Goal: Task Accomplishment & Management: Manage account settings

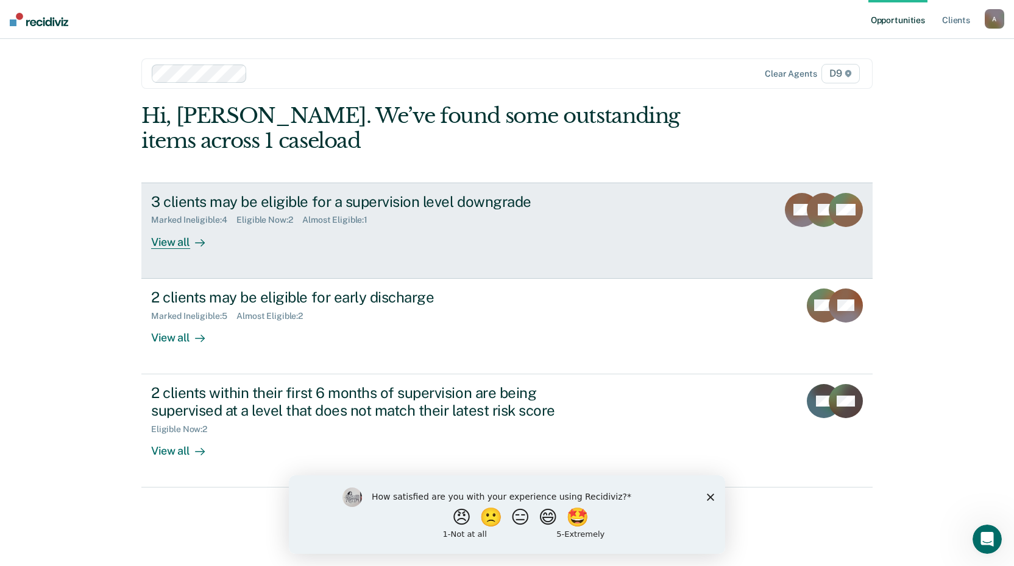
click at [173, 242] on div "View all" at bounding box center [185, 237] width 68 height 24
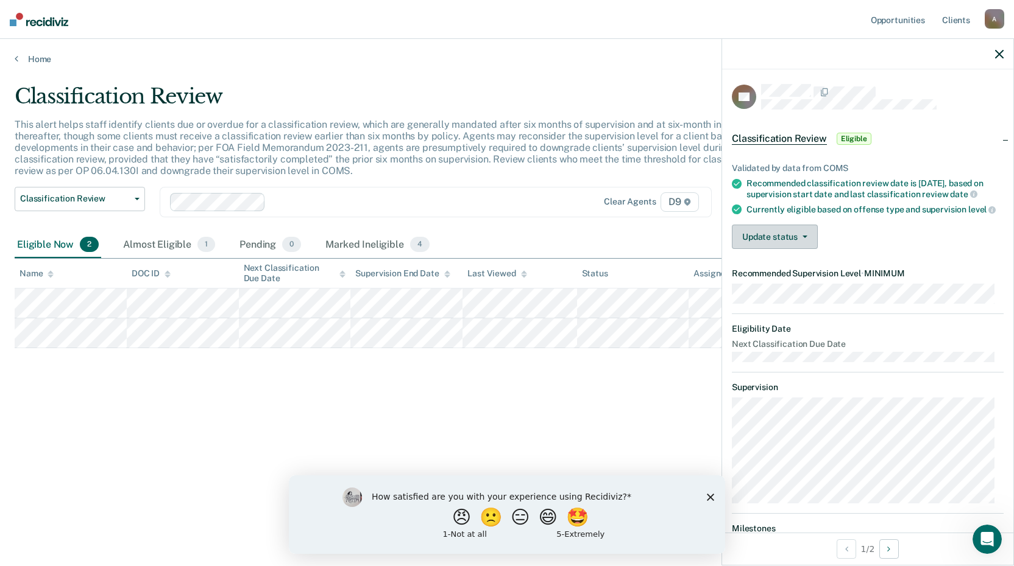
click at [781, 243] on button "Update status" at bounding box center [775, 237] width 86 height 24
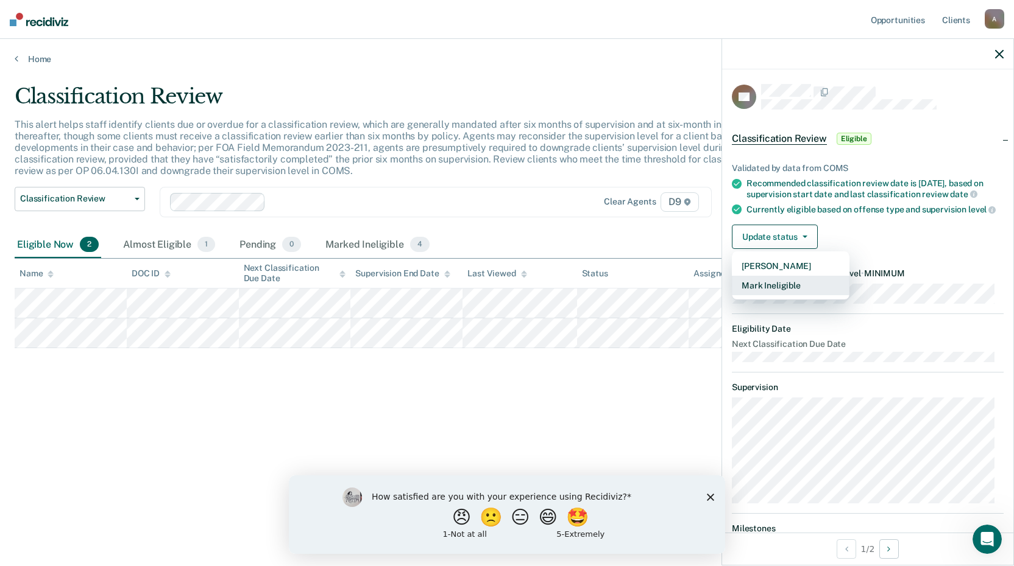
click at [782, 291] on button "Mark Ineligible" at bounding box center [791, 285] width 118 height 19
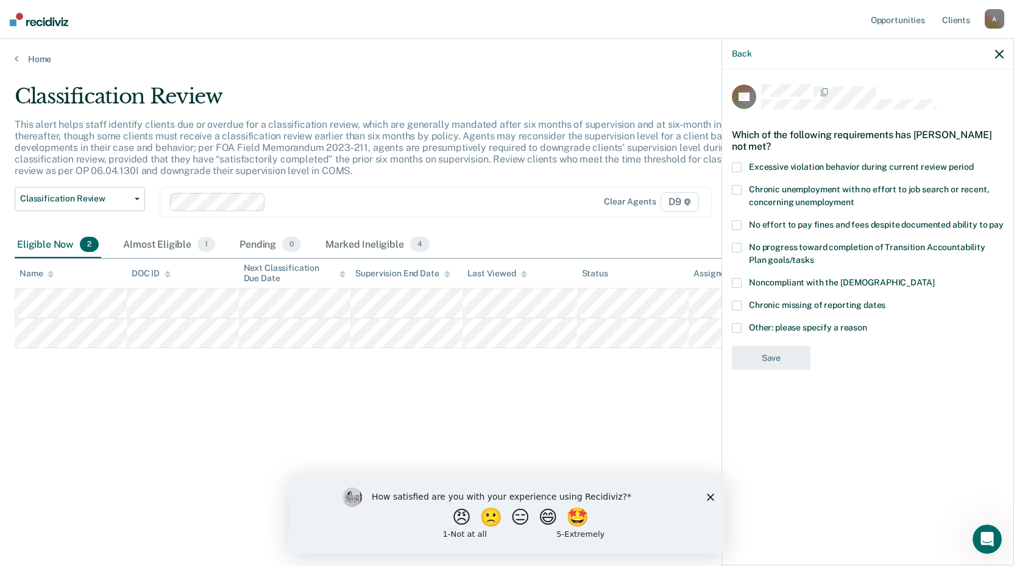
click at [737, 323] on span at bounding box center [737, 328] width 10 height 10
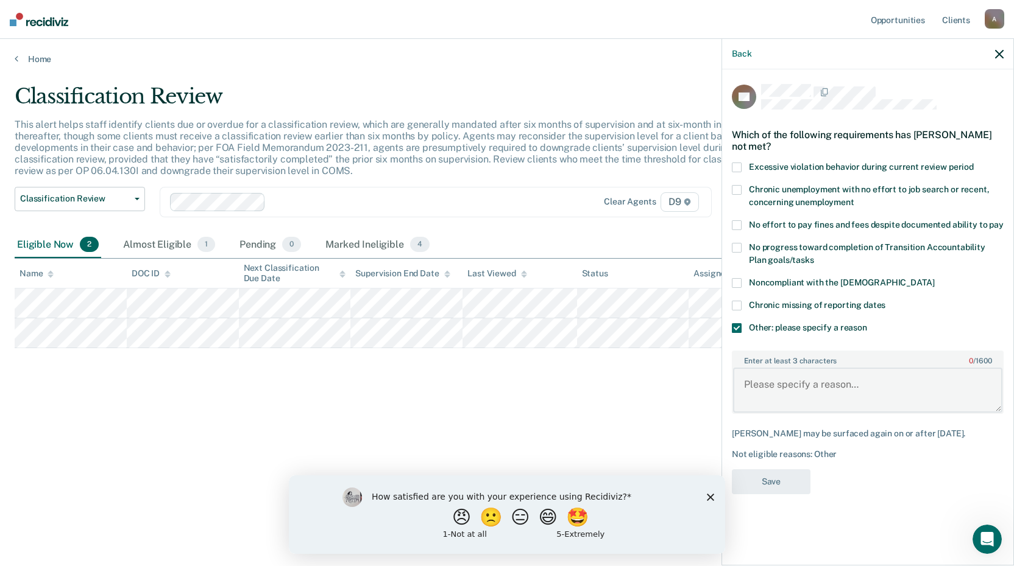
click at [752, 373] on textarea "Enter at least 3 characters 0 / 1600" at bounding box center [867, 390] width 269 height 45
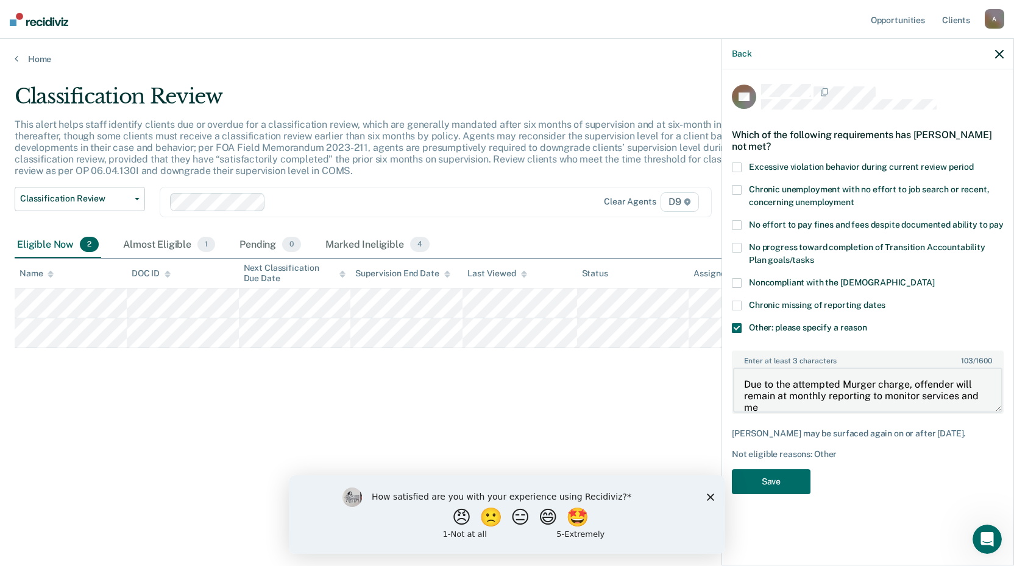
scroll to position [2, 0]
type textarea "Due to the attempted Murger charge, offender will remain at monthly reporting t…"
click at [792, 470] on button "Save" at bounding box center [771, 482] width 79 height 25
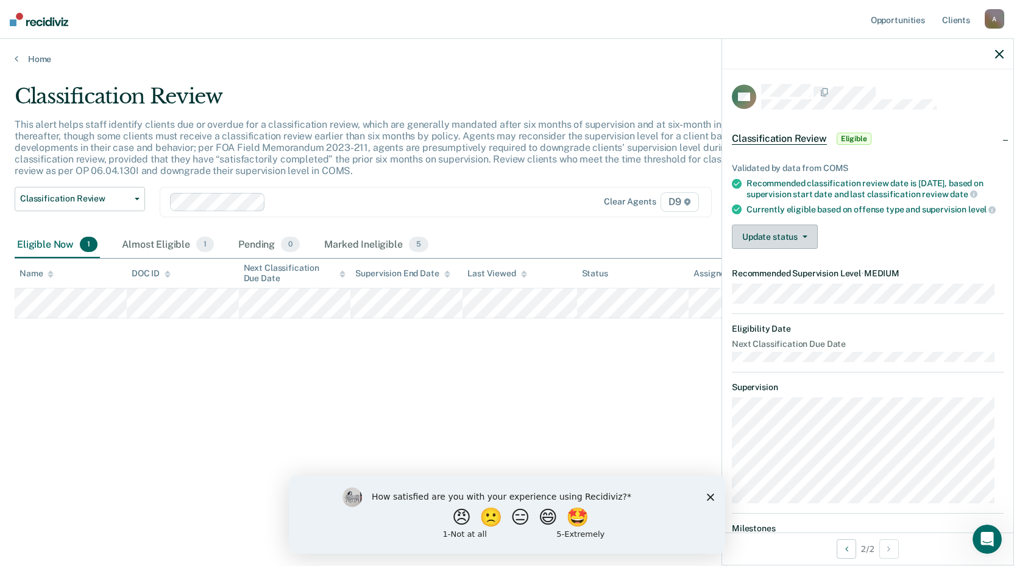
click at [764, 249] on button "Update status" at bounding box center [775, 237] width 86 height 24
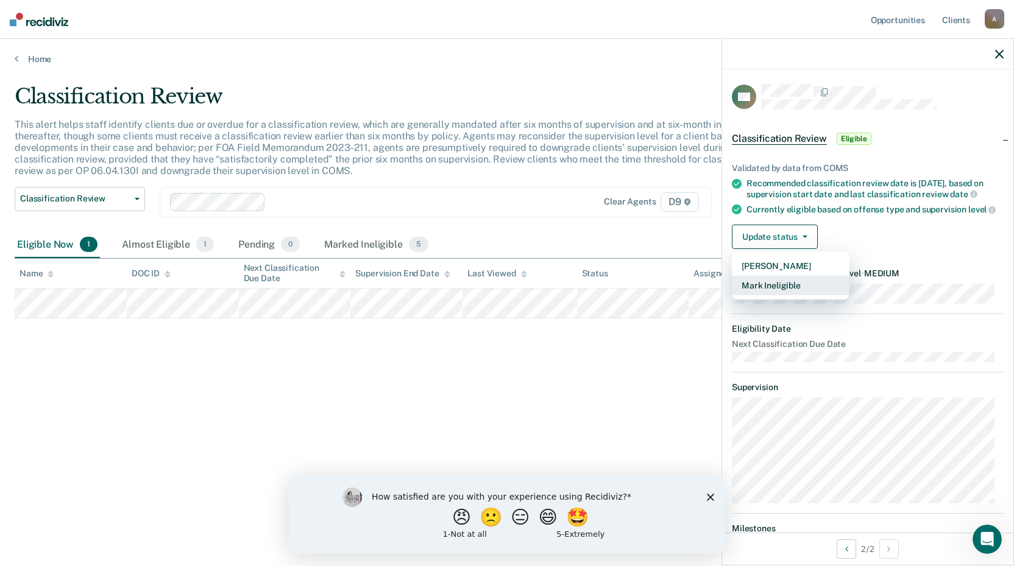
click at [771, 295] on button "Mark Ineligible" at bounding box center [791, 285] width 118 height 19
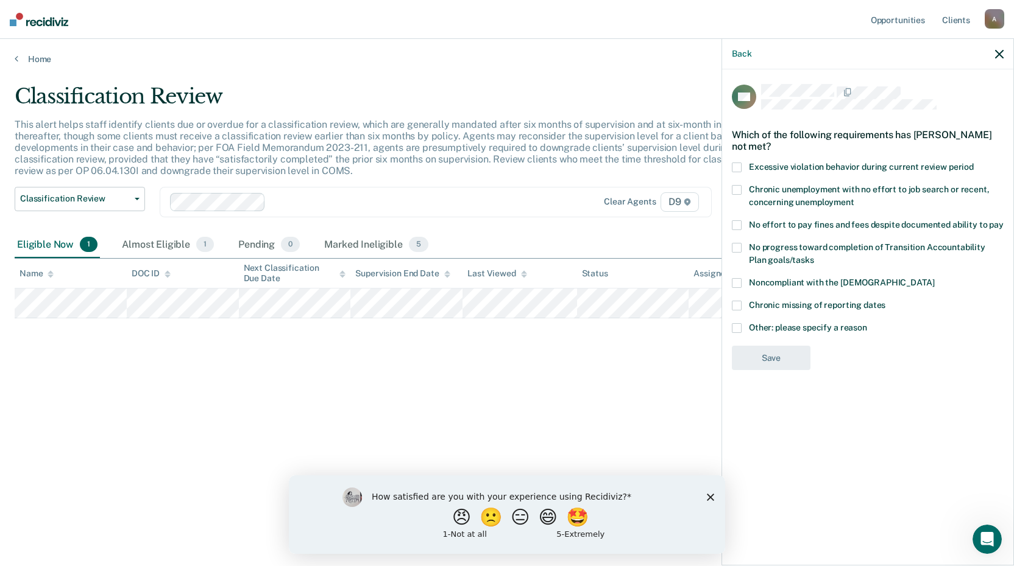
click at [739, 326] on span at bounding box center [737, 328] width 10 height 10
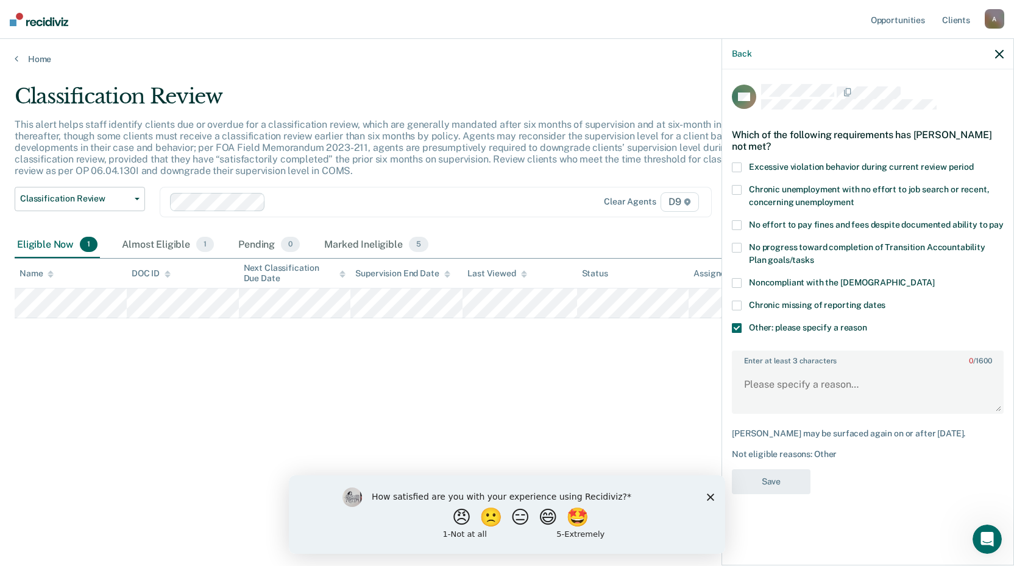
click at [739, 222] on span at bounding box center [737, 225] width 10 height 10
click at [759, 381] on textarea "Enter at least 3 characters 0 / 1600" at bounding box center [867, 390] width 269 height 45
click at [777, 389] on textarea "Enter at least 3 characters 0 / 1600" at bounding box center [867, 390] width 269 height 45
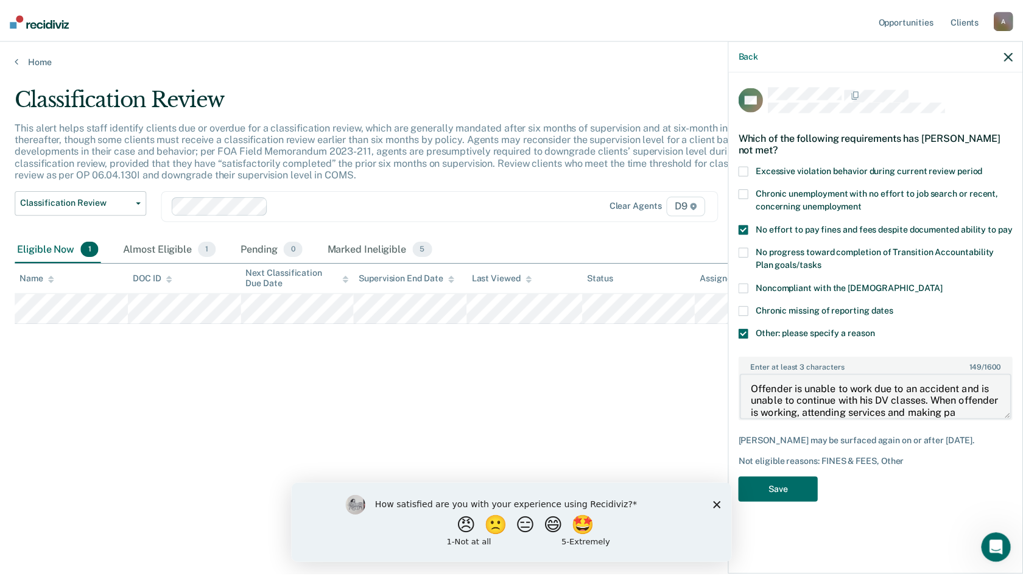
scroll to position [14, 0]
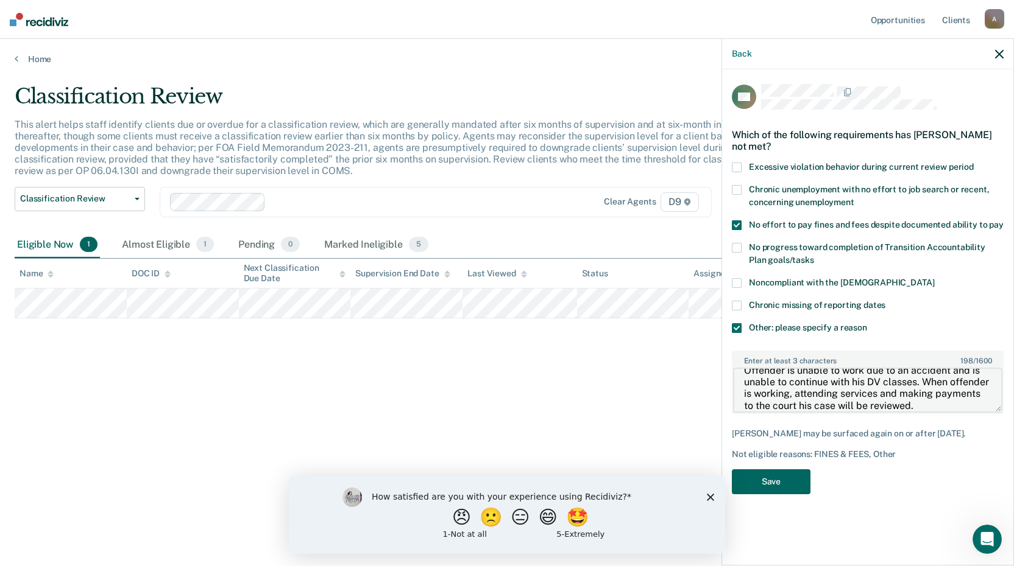
type textarea "Offender is unable to work due to an accident and is unable to continue with hi…"
click at [758, 482] on button "Save" at bounding box center [771, 482] width 79 height 25
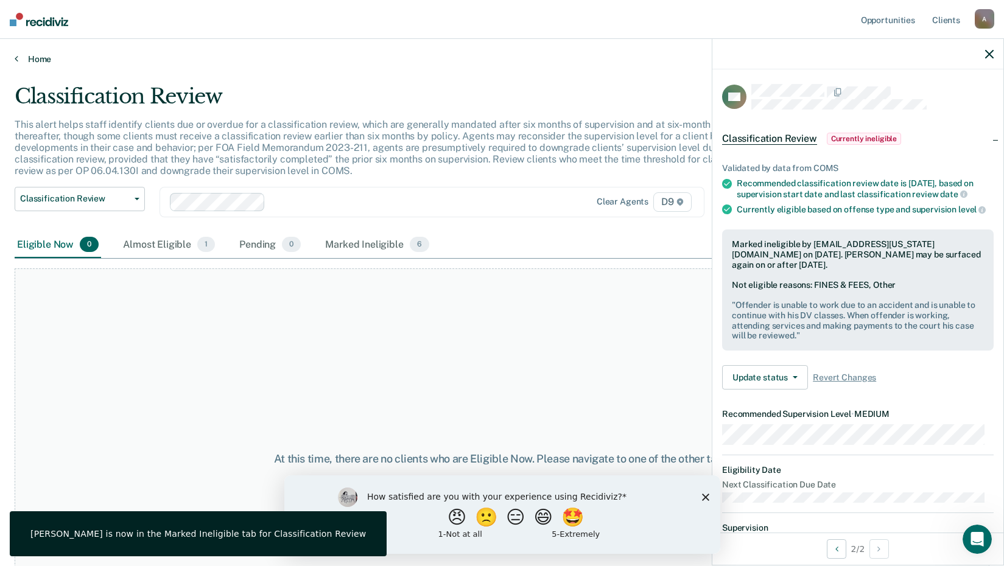
click at [29, 57] on link "Home" at bounding box center [502, 59] width 975 height 11
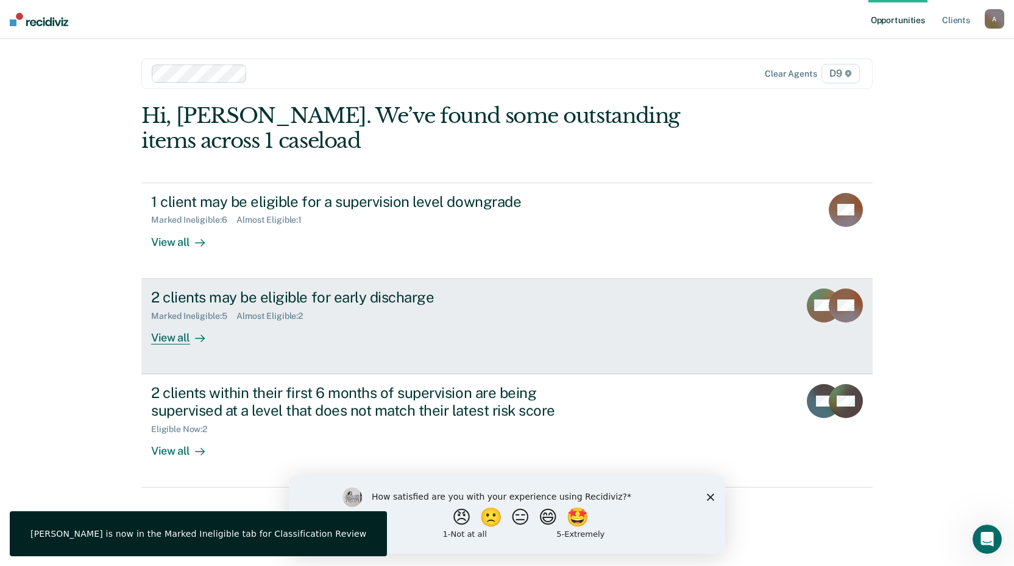
click at [174, 336] on div "View all" at bounding box center [185, 333] width 68 height 24
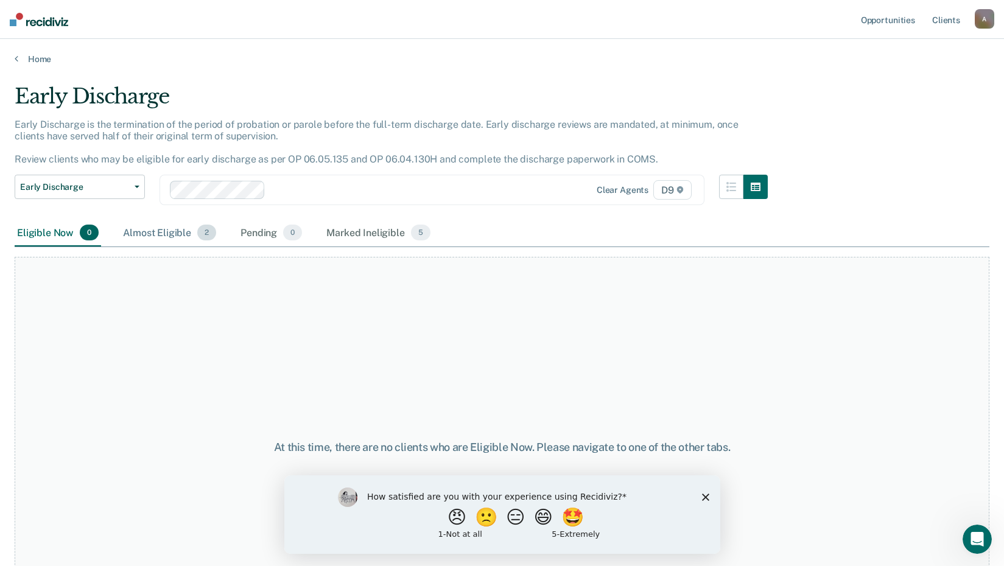
click at [157, 232] on div "Almost Eligible 2" at bounding box center [170, 233] width 98 height 27
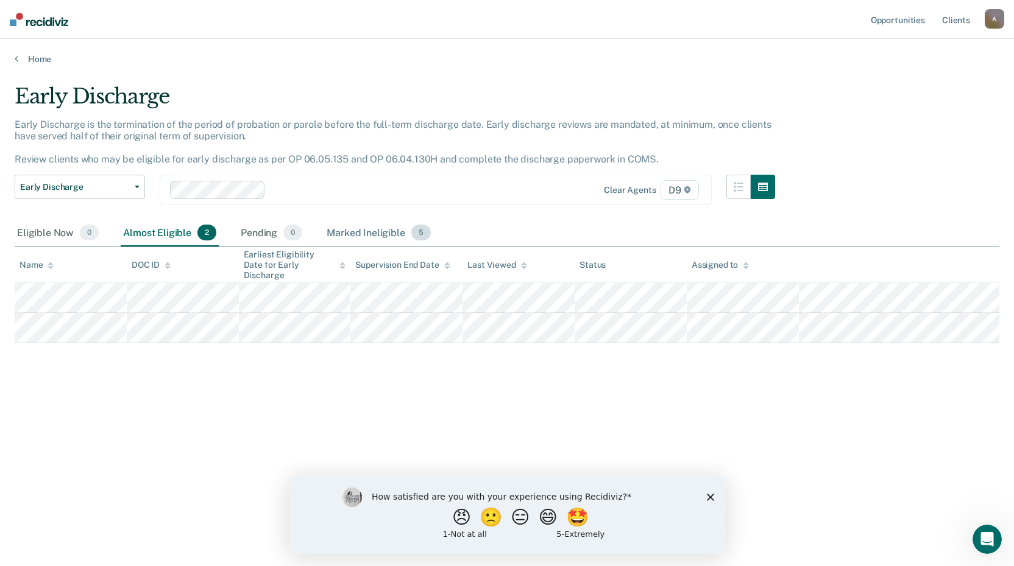
click at [339, 230] on div "Marked Ineligible 5" at bounding box center [378, 233] width 109 height 27
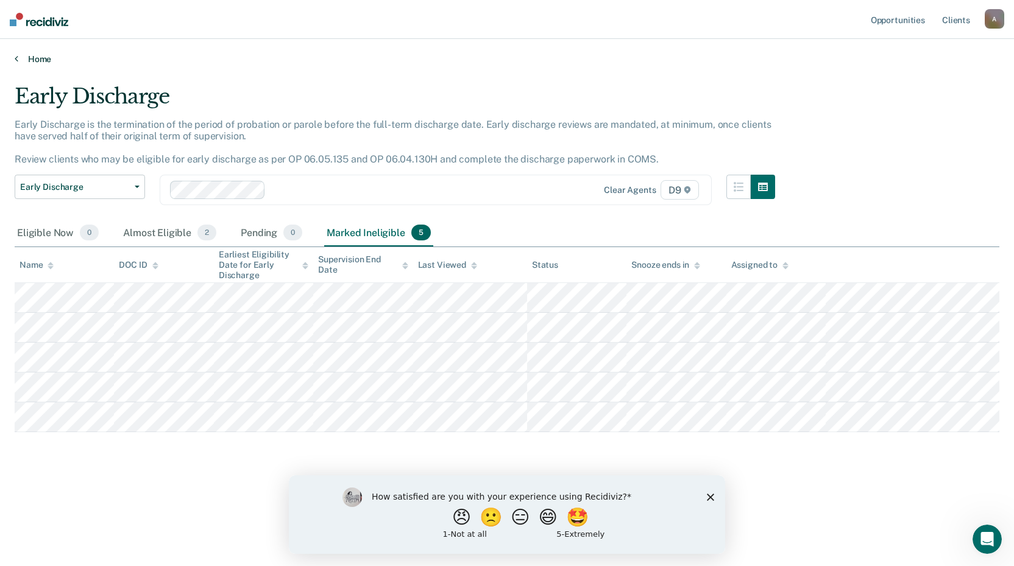
click at [17, 59] on icon at bounding box center [17, 59] width 4 height 10
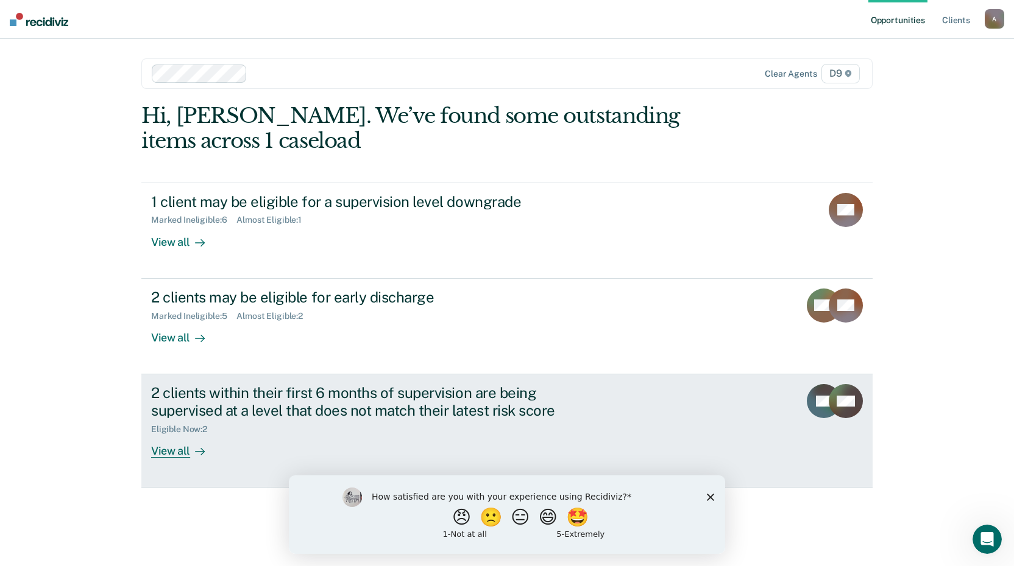
click at [168, 450] on div "View all" at bounding box center [185, 446] width 68 height 24
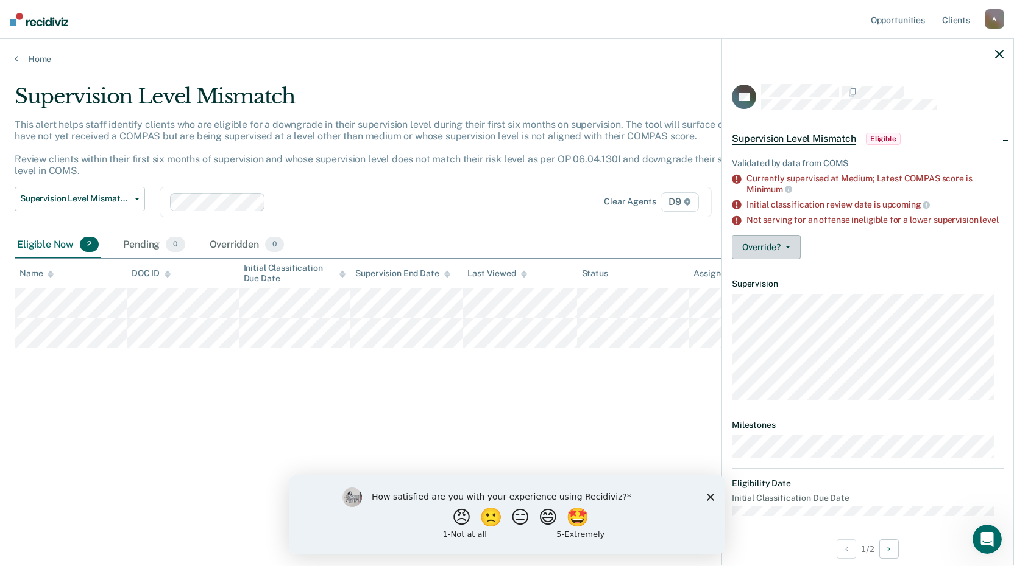
click at [783, 259] on button "Override?" at bounding box center [766, 247] width 69 height 24
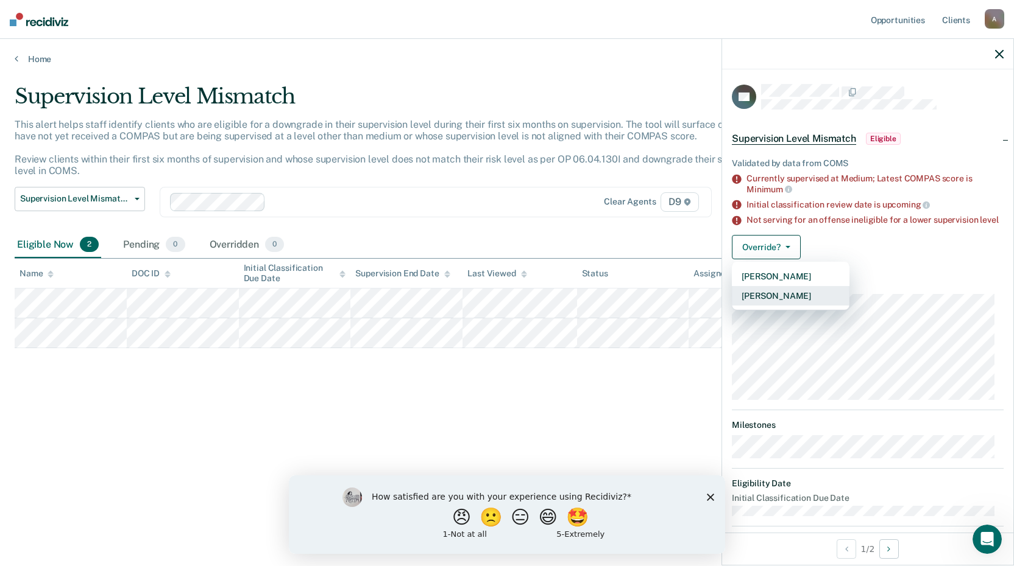
click at [786, 304] on button "[PERSON_NAME]" at bounding box center [791, 295] width 118 height 19
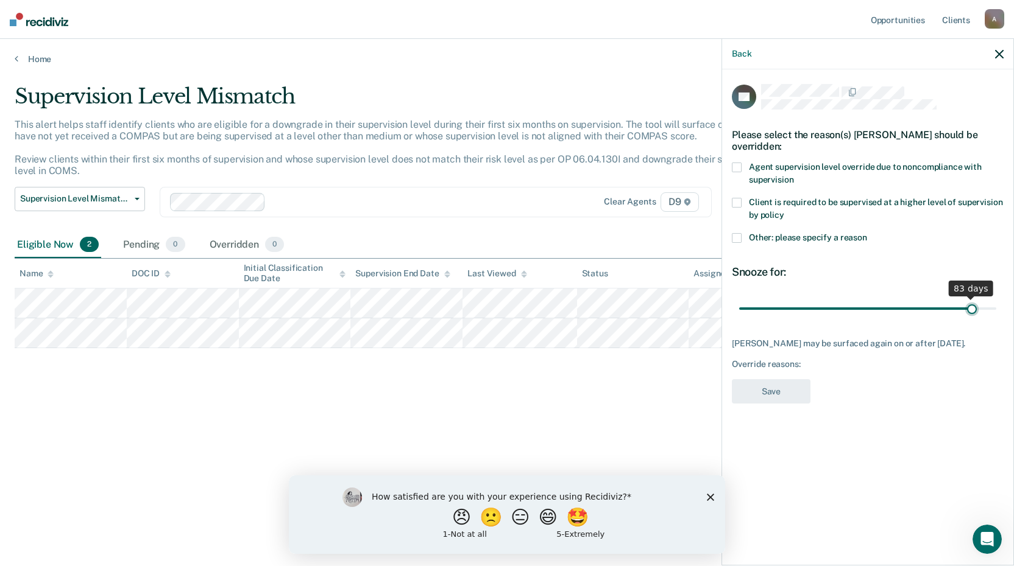
drag, startPoint x: 825, startPoint y: 306, endPoint x: 973, endPoint y: 304, distance: 148.0
type input "83"
click at [973, 304] on input "range" at bounding box center [867, 308] width 257 height 21
click at [738, 163] on span at bounding box center [737, 168] width 10 height 10
click at [742, 235] on label "Other: please specify a reason" at bounding box center [868, 239] width 272 height 13
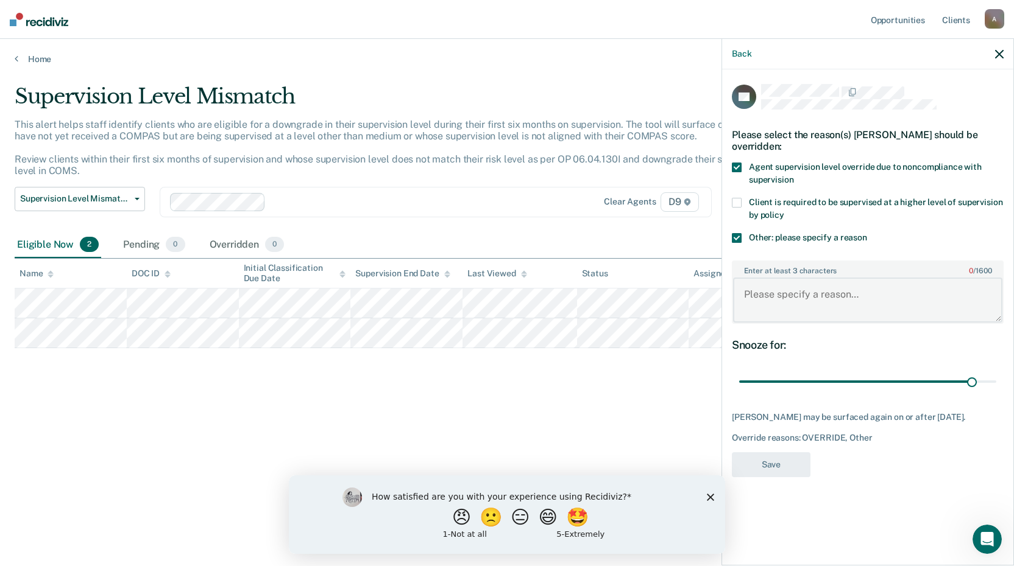
click at [781, 291] on textarea "Enter at least 3 characters 0 / 1600" at bounding box center [867, 300] width 269 height 45
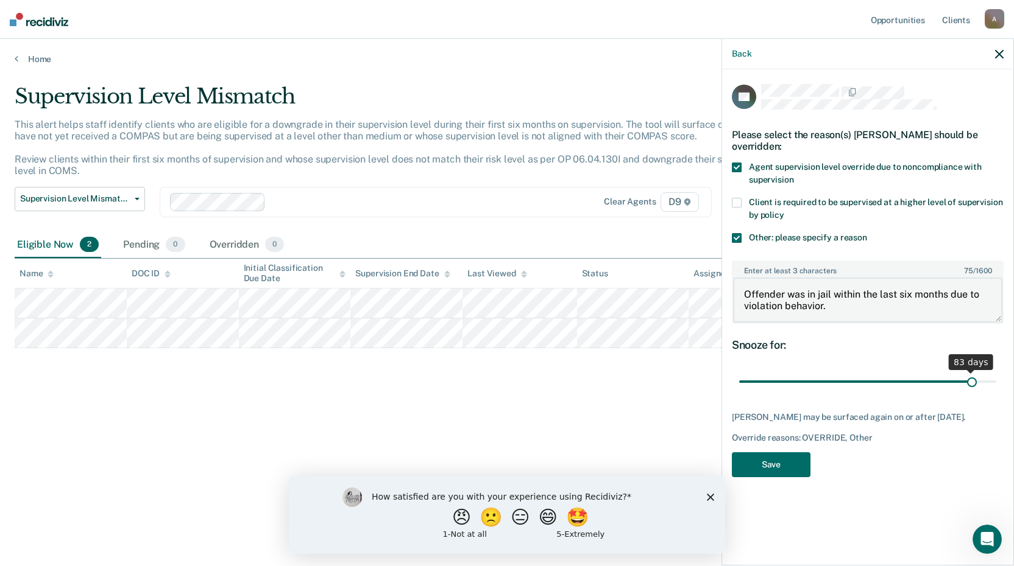
type textarea "Offender was in jail within the last six months due to violation behavior."
drag, startPoint x: 973, startPoint y: 379, endPoint x: 992, endPoint y: 375, distance: 19.4
type input "90"
click at [992, 375] on input "range" at bounding box center [867, 382] width 257 height 21
click at [775, 473] on button "Save" at bounding box center [771, 465] width 79 height 25
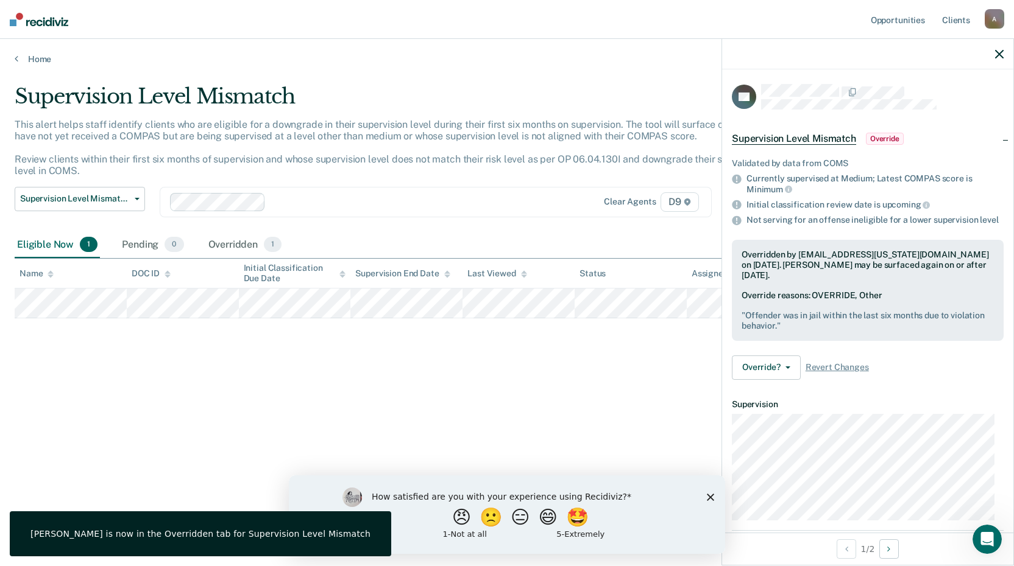
click at [999, 51] on icon "button" at bounding box center [999, 54] width 9 height 9
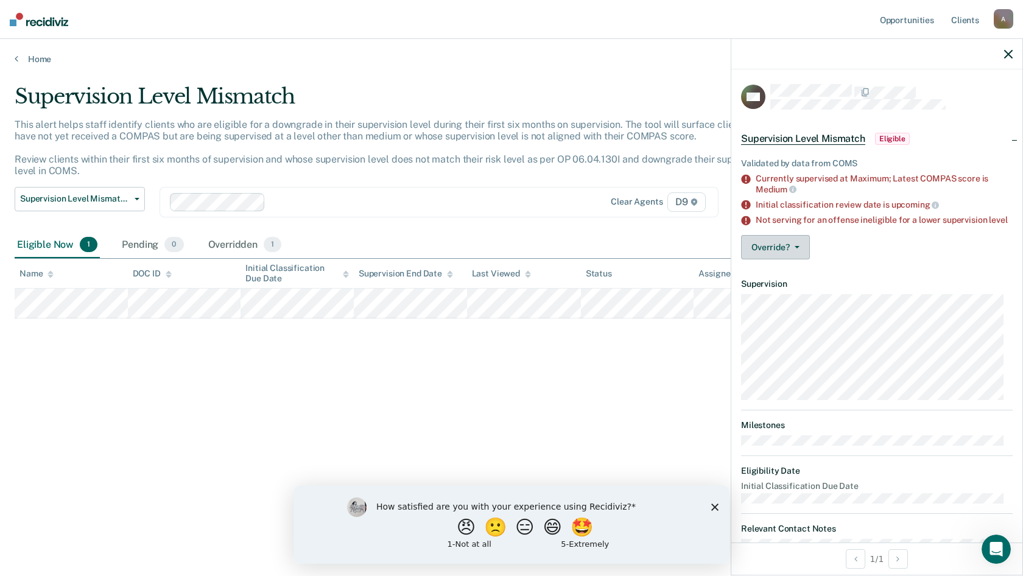
click at [787, 252] on button "Override?" at bounding box center [775, 247] width 69 height 24
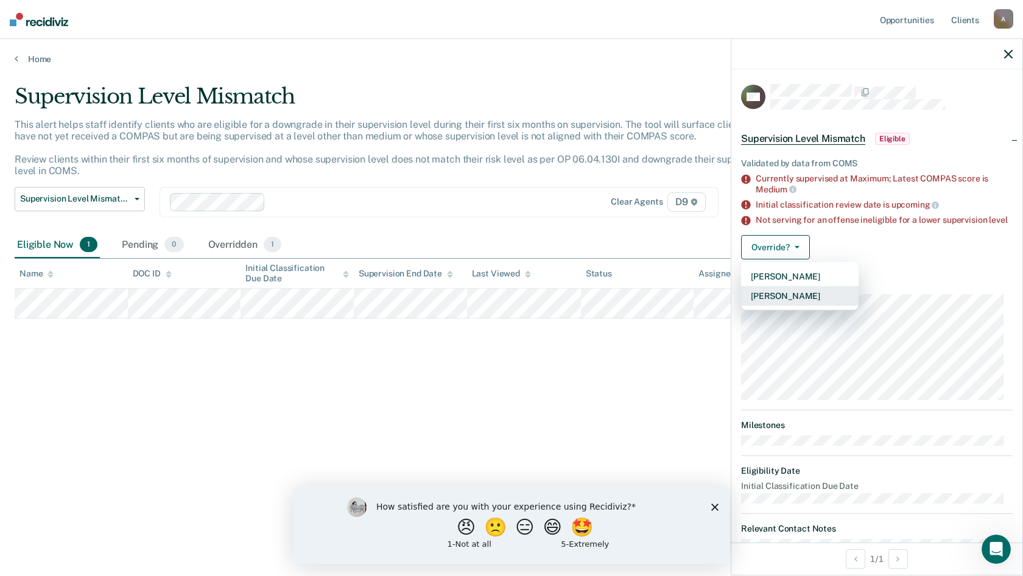
click at [800, 306] on button "[PERSON_NAME]" at bounding box center [800, 295] width 118 height 19
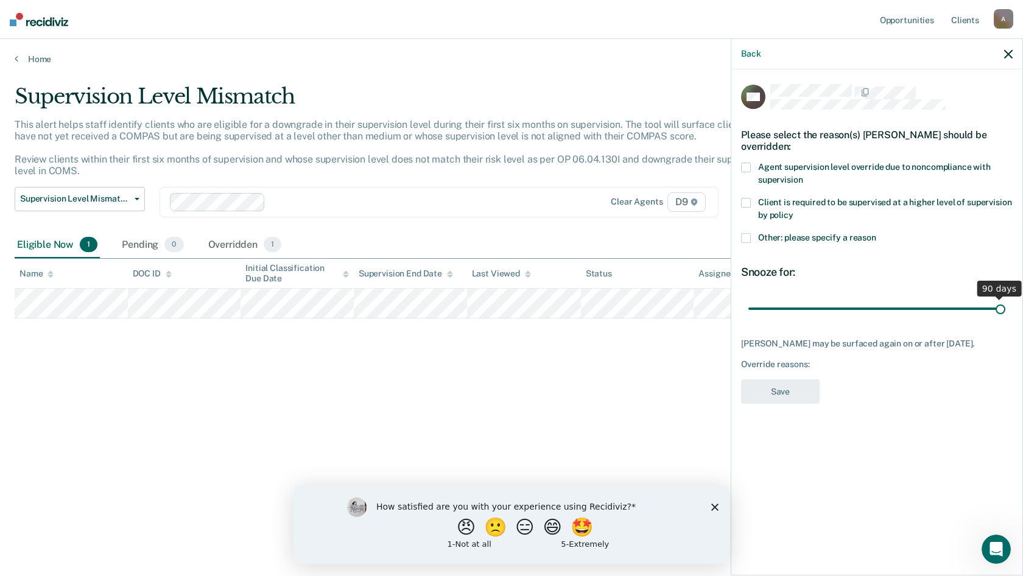
drag, startPoint x: 834, startPoint y: 308, endPoint x: 1023, endPoint y: 298, distance: 188.4
type input "90"
click at [1006, 298] on input "range" at bounding box center [877, 308] width 257 height 21
click at [747, 237] on span at bounding box center [746, 238] width 10 height 10
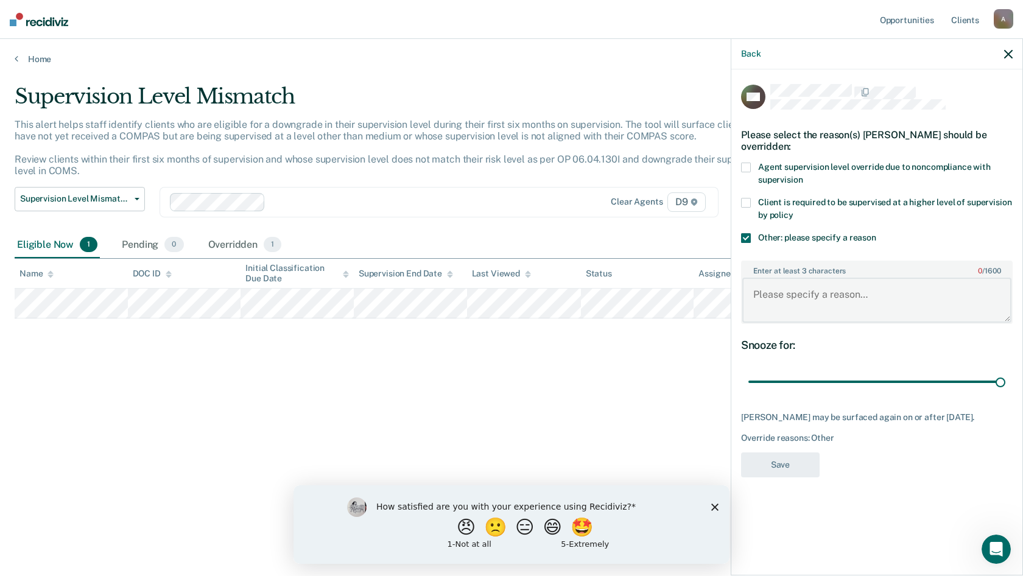
click at [780, 298] on textarea "Enter at least 3 characters 0 / 1600" at bounding box center [877, 300] width 269 height 45
type textarea "Offender is in MHRC and is required to report bi-weekly."
click at [797, 470] on button "Save" at bounding box center [780, 465] width 79 height 25
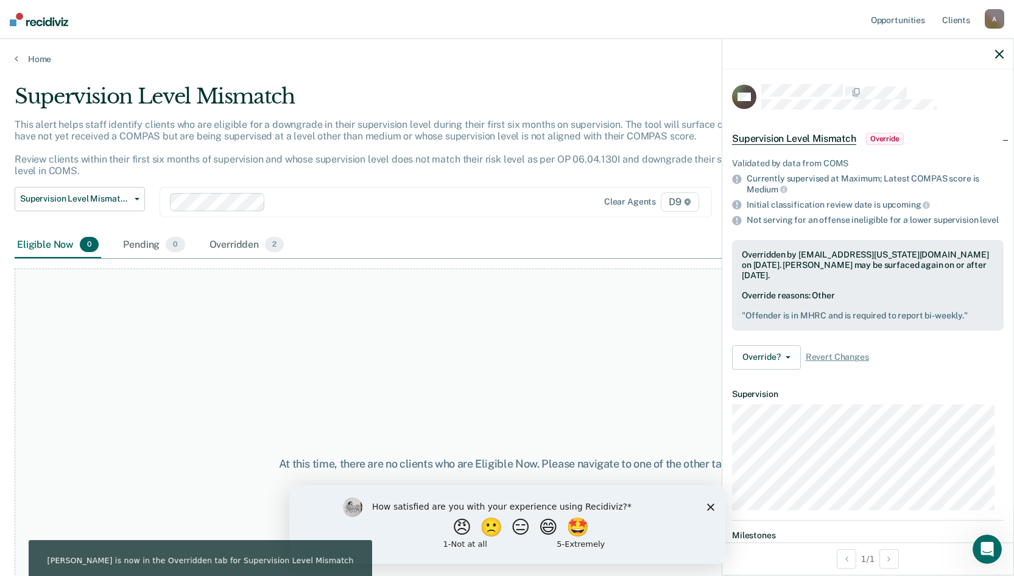
click at [34, 53] on div "Home" at bounding box center [507, 52] width 1014 height 26
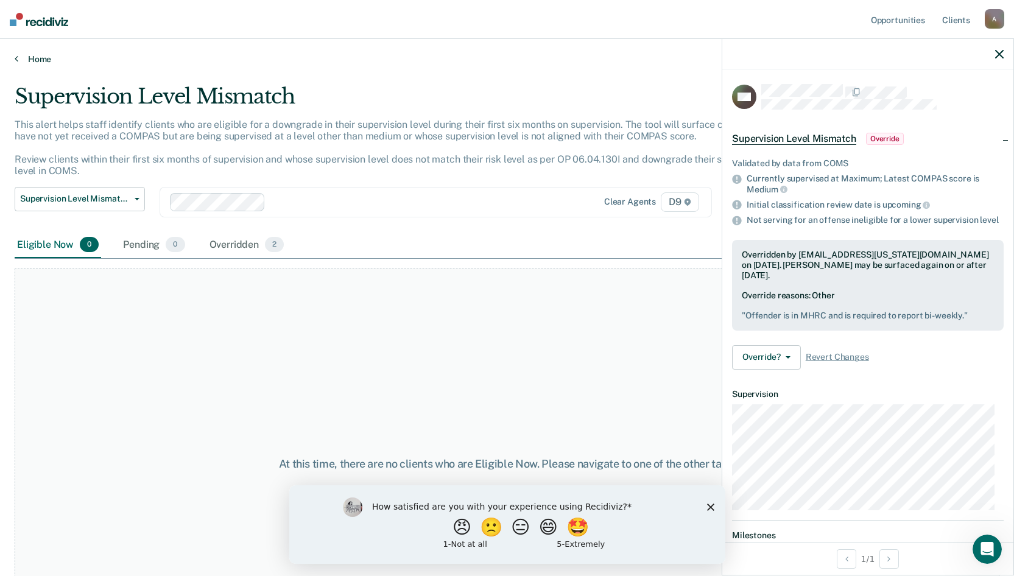
click at [31, 57] on link "Home" at bounding box center [507, 59] width 985 height 11
